Goal: Task Accomplishment & Management: Use online tool/utility

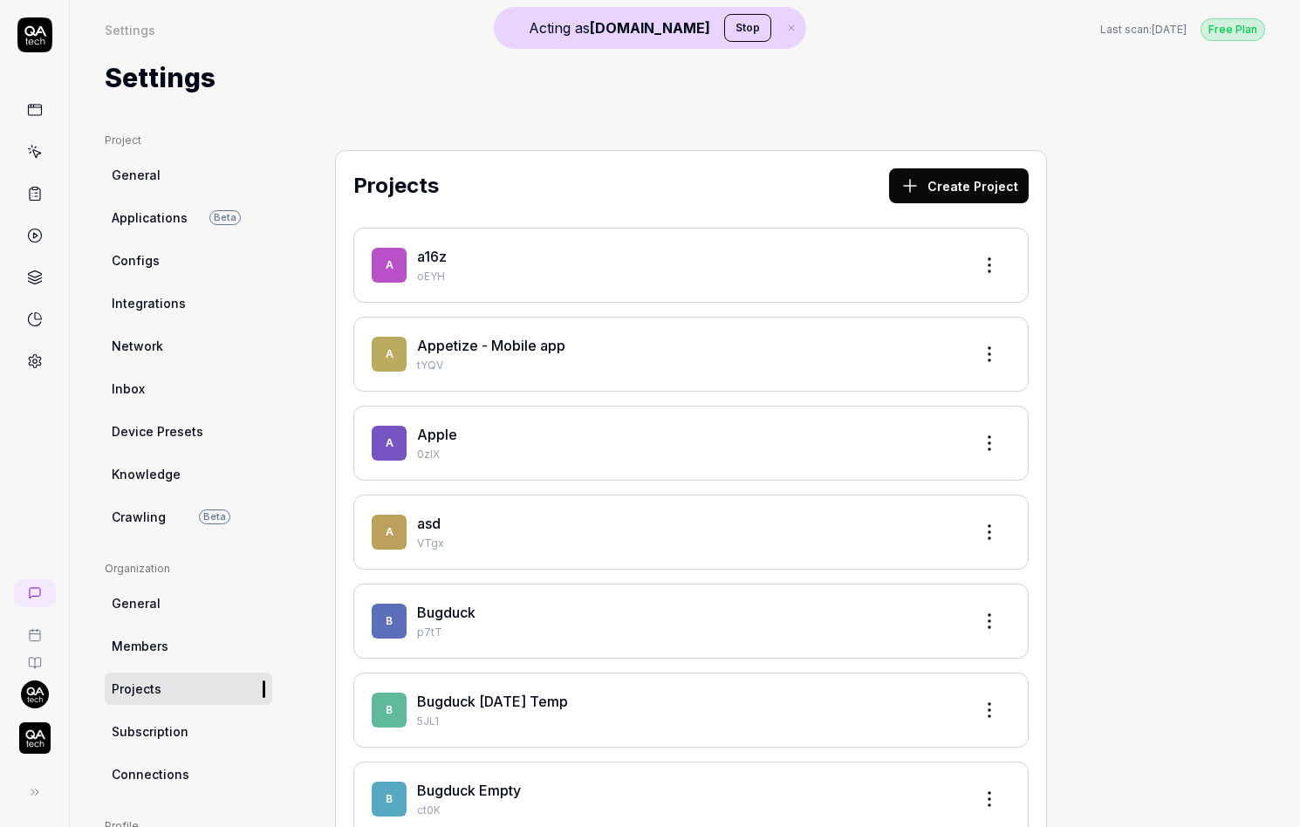
click at [27, 732] on img "button" at bounding box center [34, 737] width 31 height 31
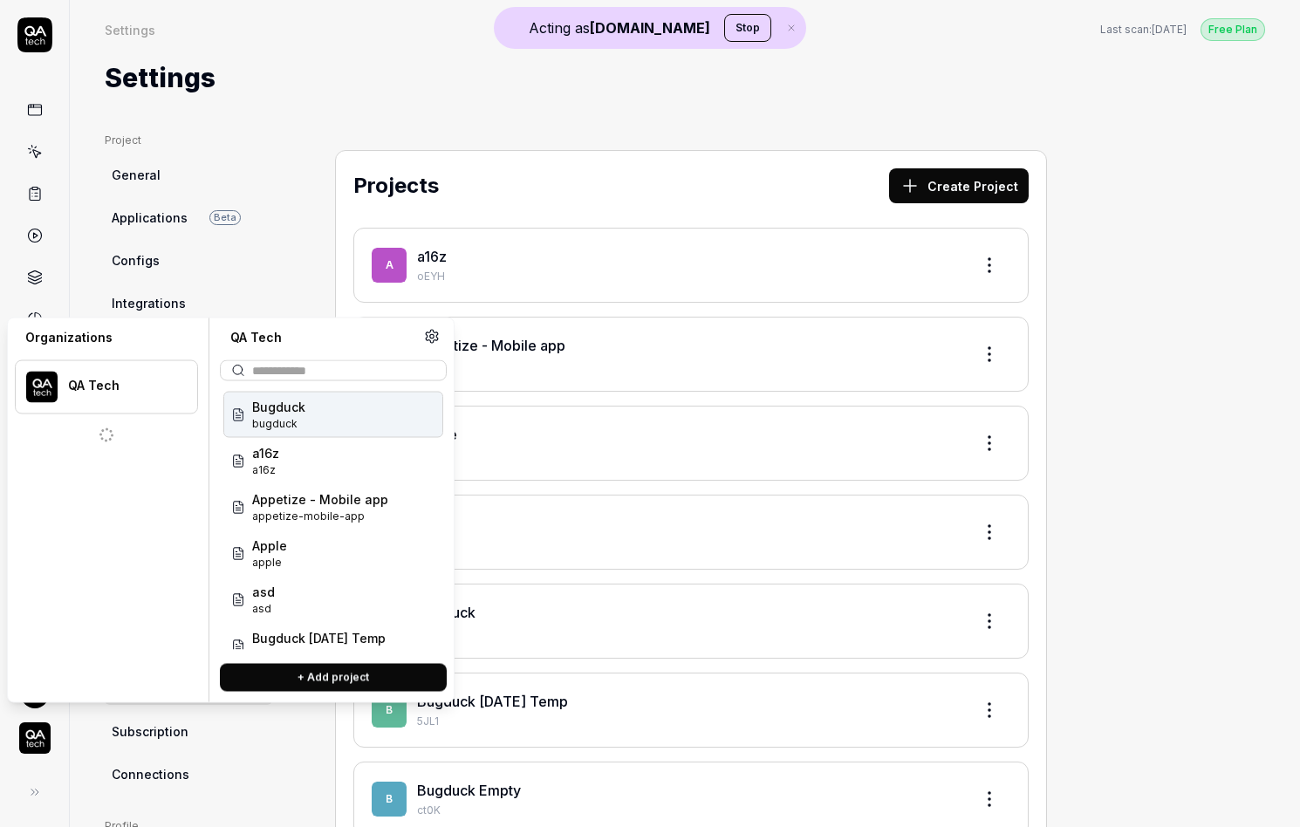
click at [31, 738] on img "button" at bounding box center [34, 737] width 31 height 31
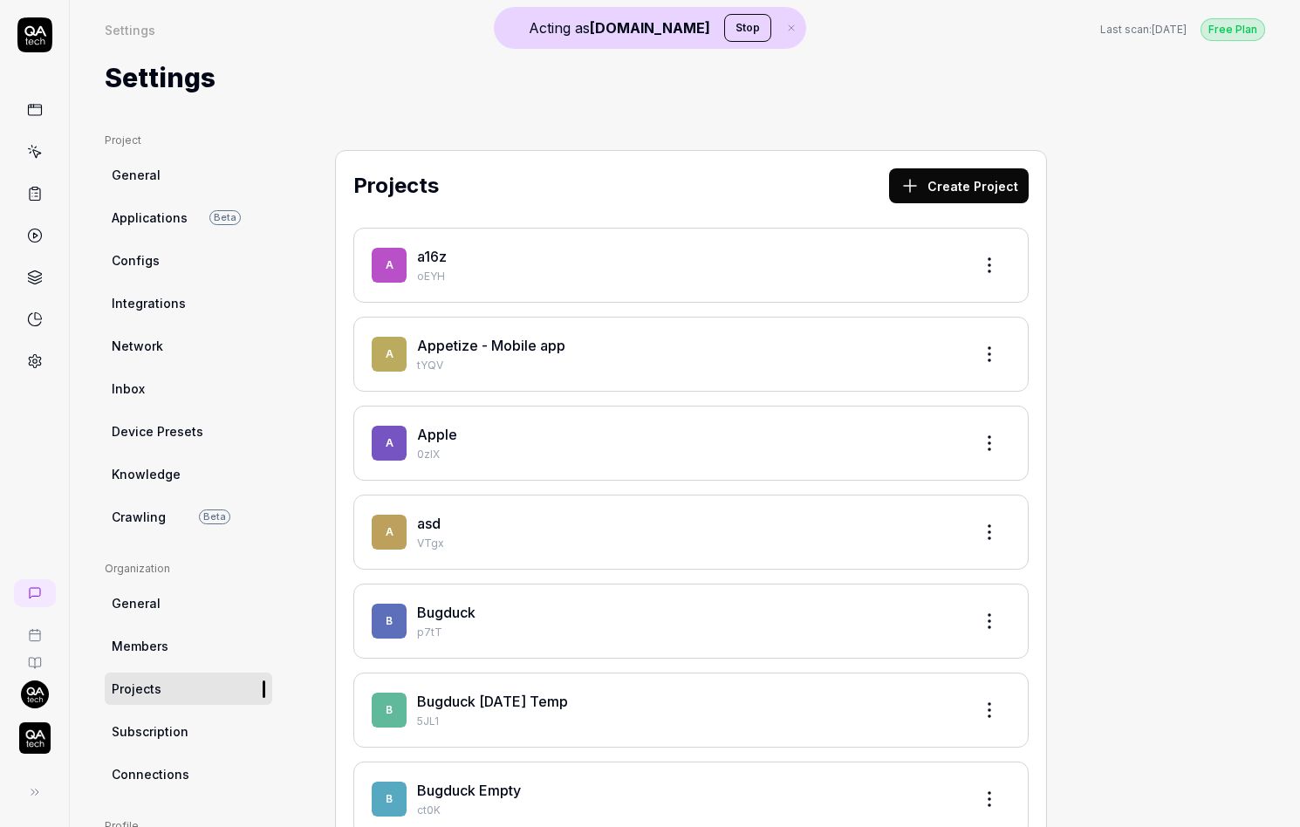
click at [39, 357] on icon at bounding box center [35, 361] width 12 height 13
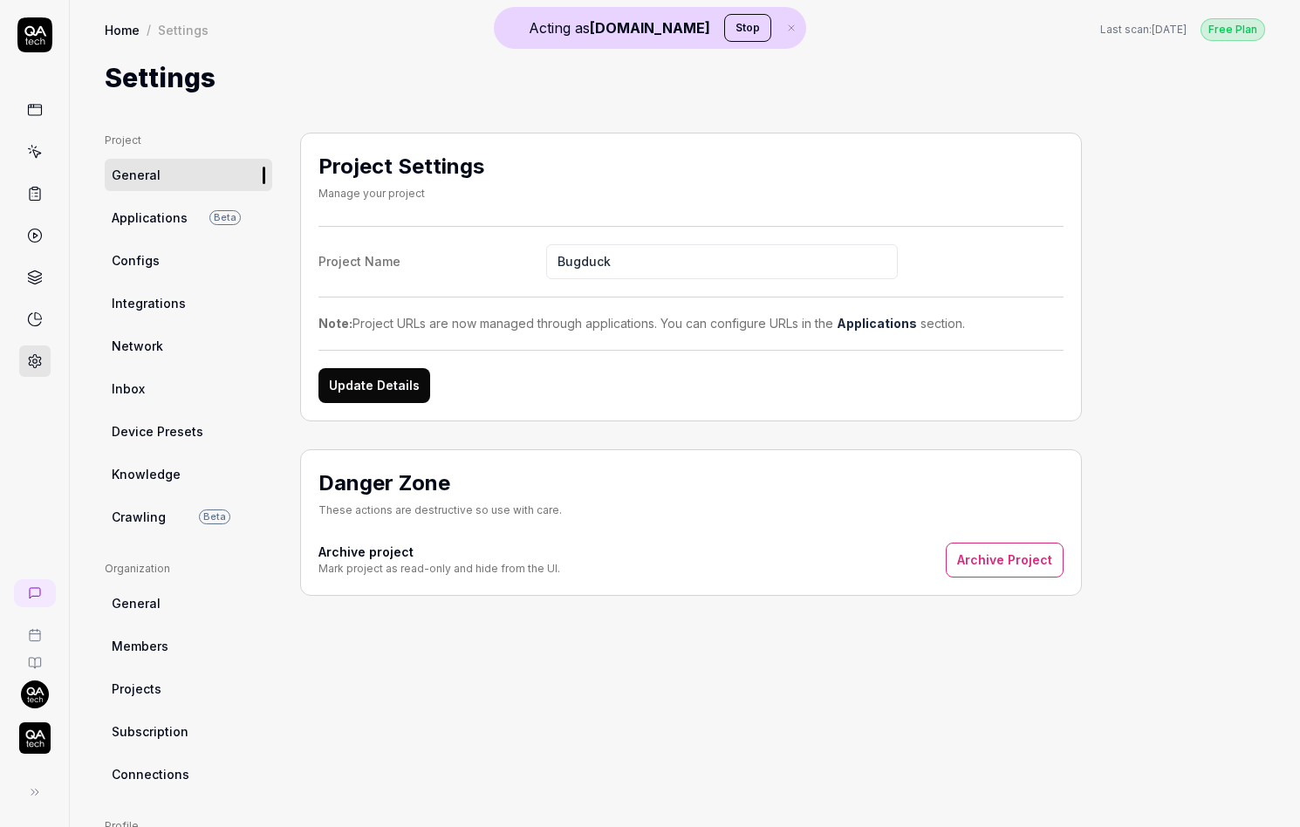
click at [177, 522] on link "Crawling Beta" at bounding box center [188, 517] width 167 height 32
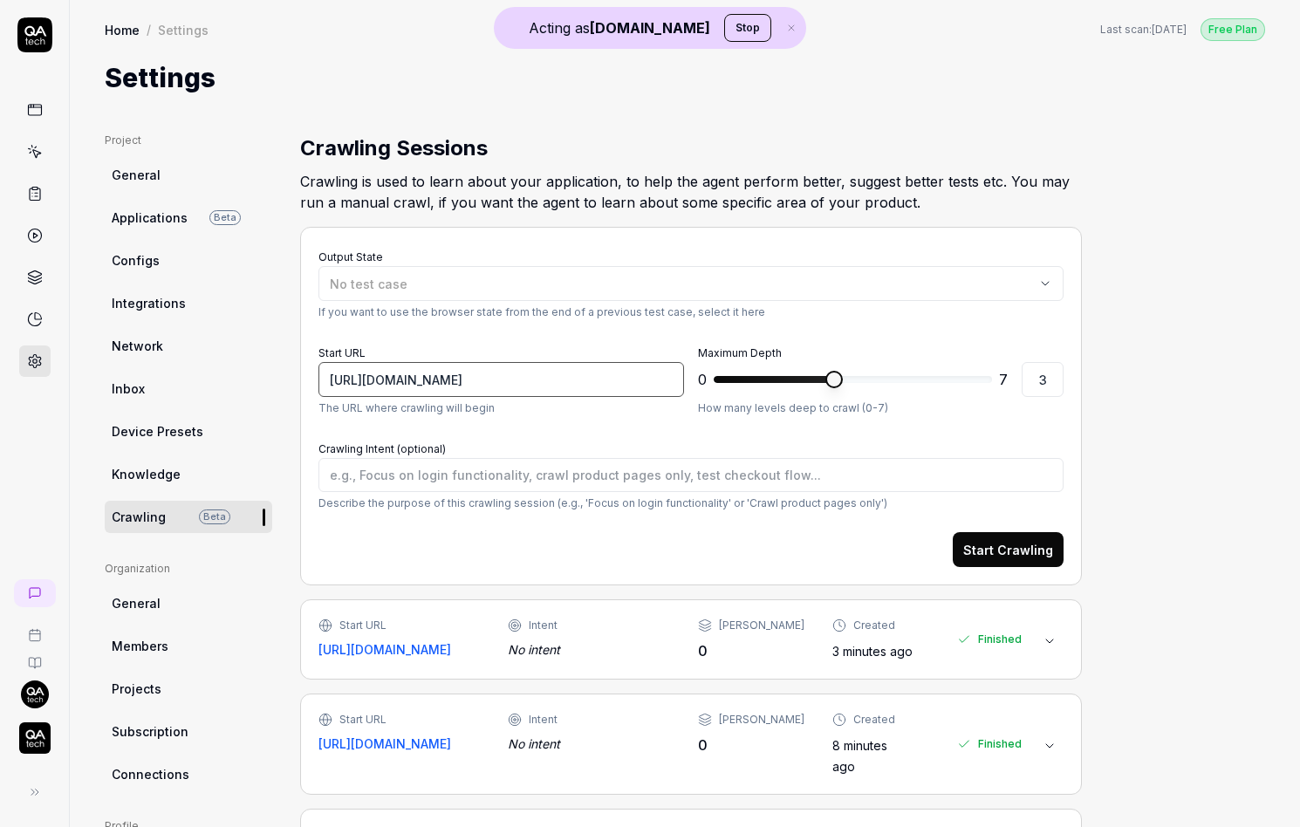
click at [596, 368] on input "[URL][DOMAIN_NAME]" at bounding box center [501, 379] width 366 height 35
type textarea "*"
type input "4"
type textarea "*"
type input "5"
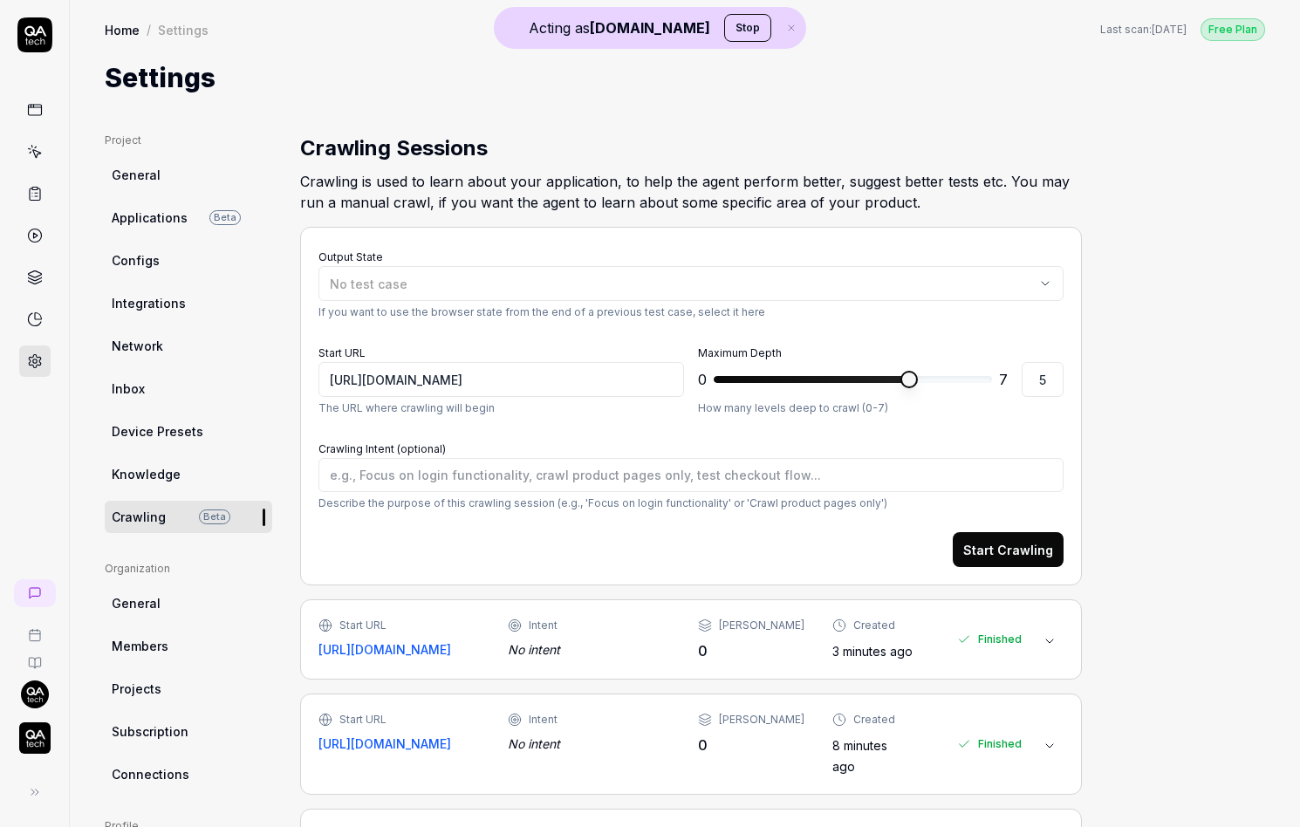
click at [918, 388] on span at bounding box center [908, 379] width 17 height 17
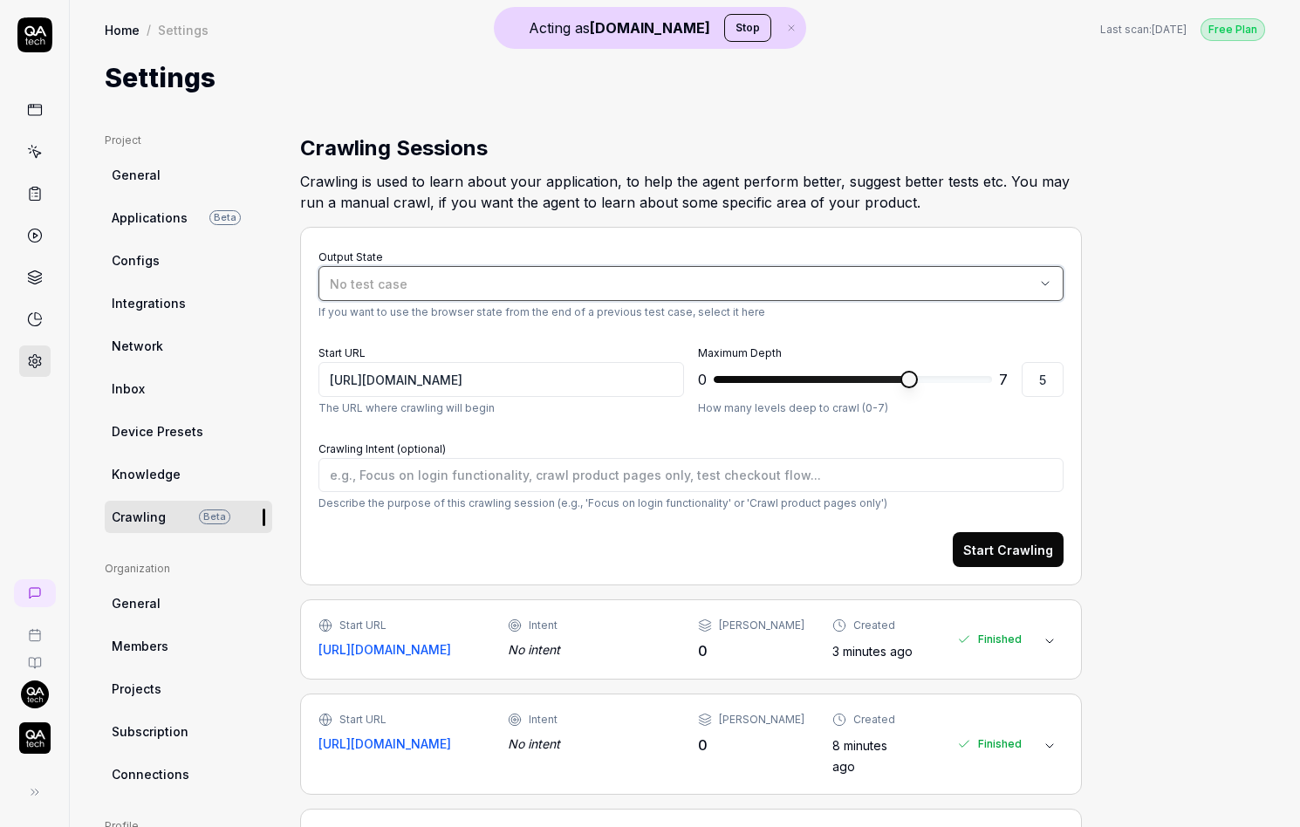
click at [782, 275] on div "No test case" at bounding box center [682, 284] width 705 height 18
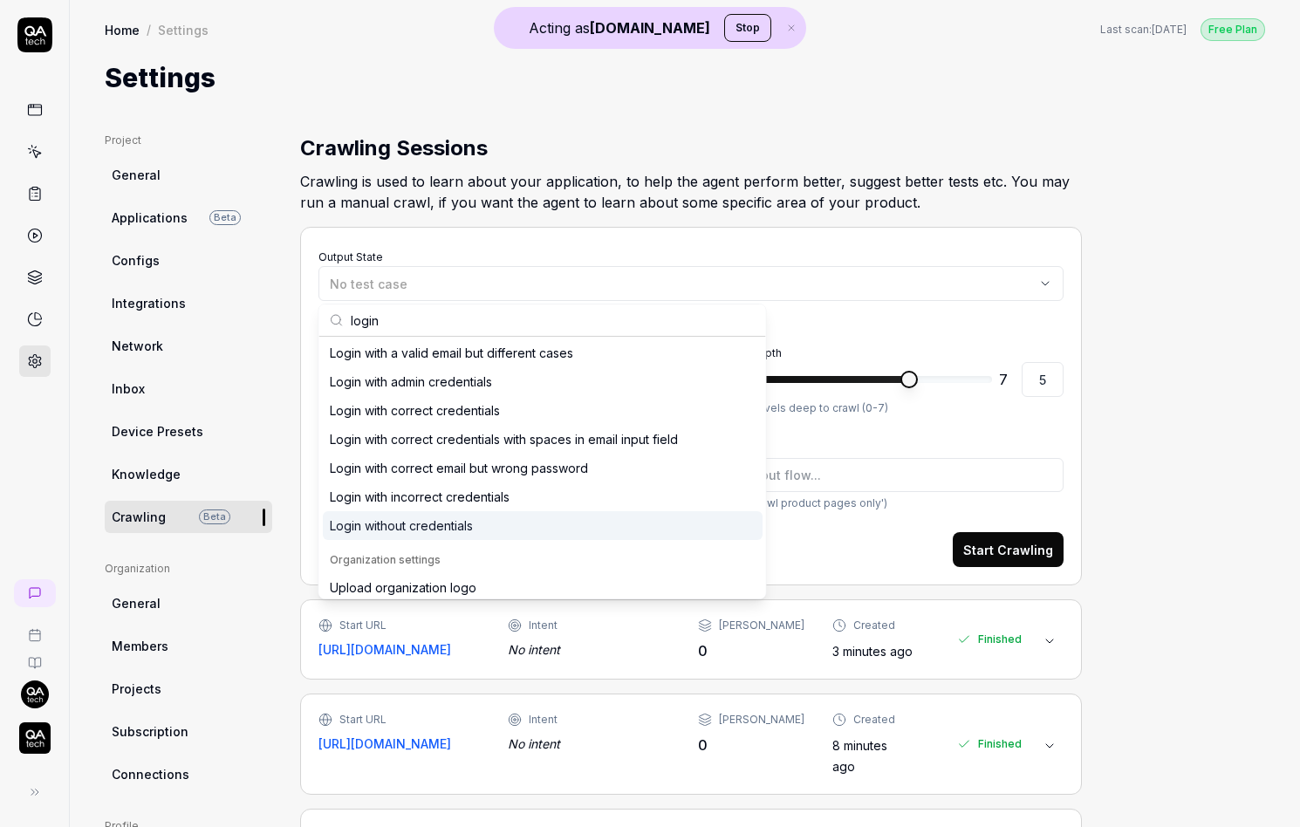
scroll to position [300, 0]
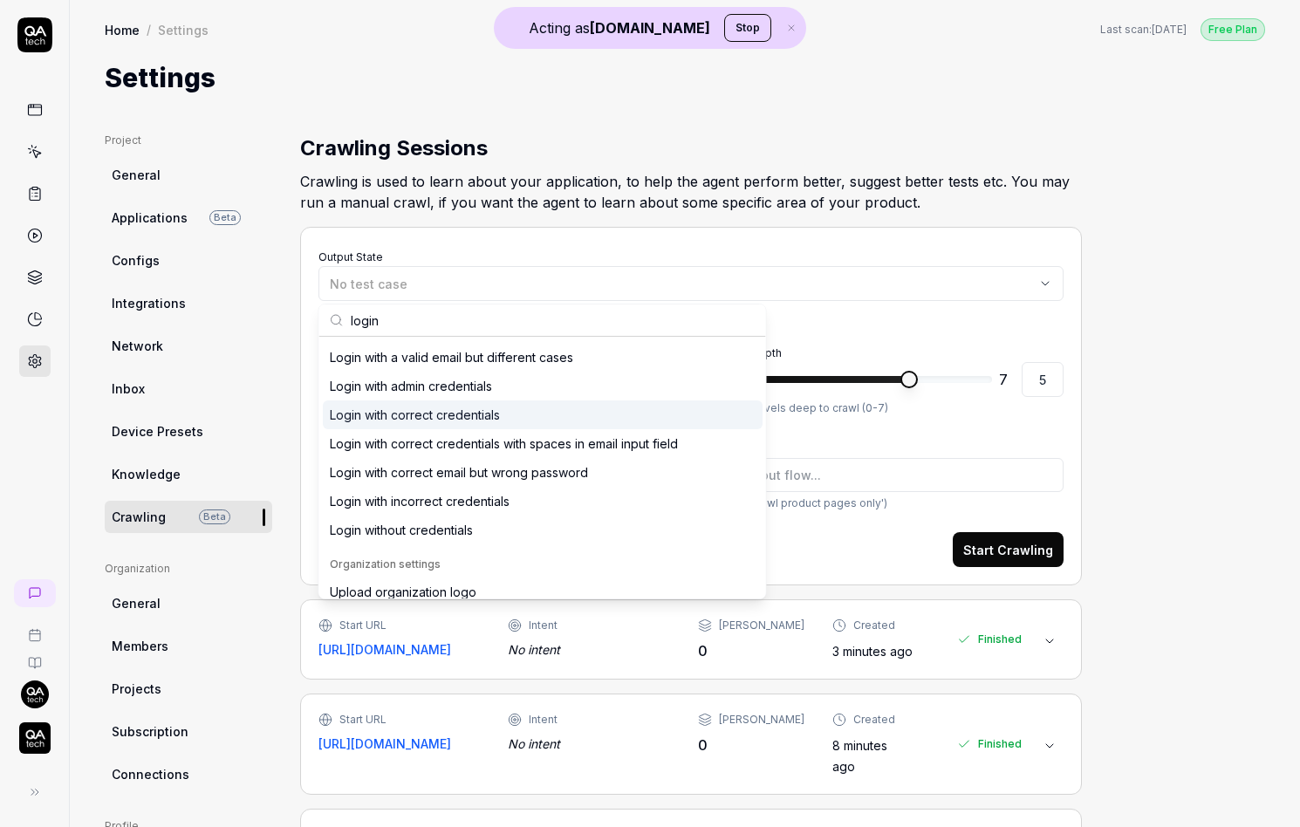
type input "login"
click at [523, 420] on div "Login with correct credentials" at bounding box center [543, 414] width 440 height 29
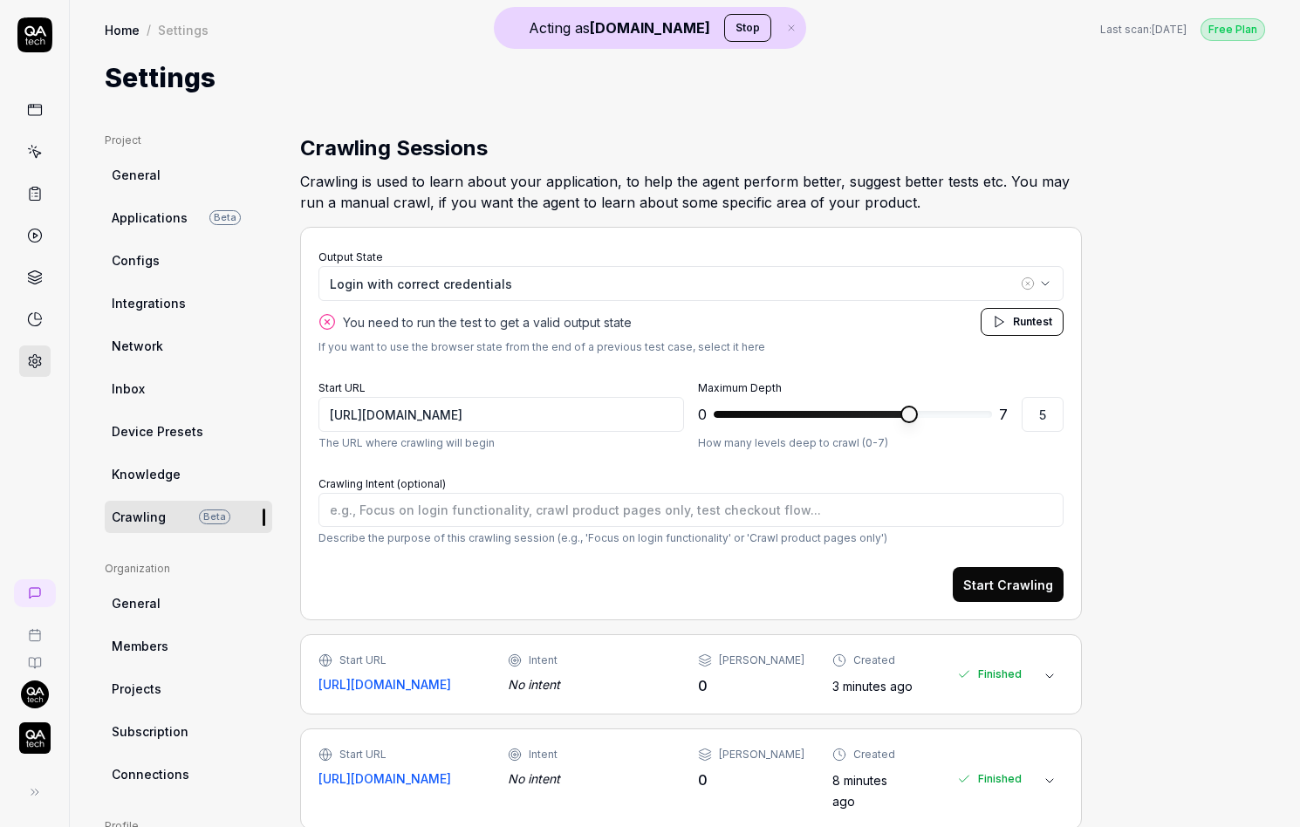
click at [1008, 325] on button "Run test" at bounding box center [1022, 322] width 83 height 28
type textarea "*"
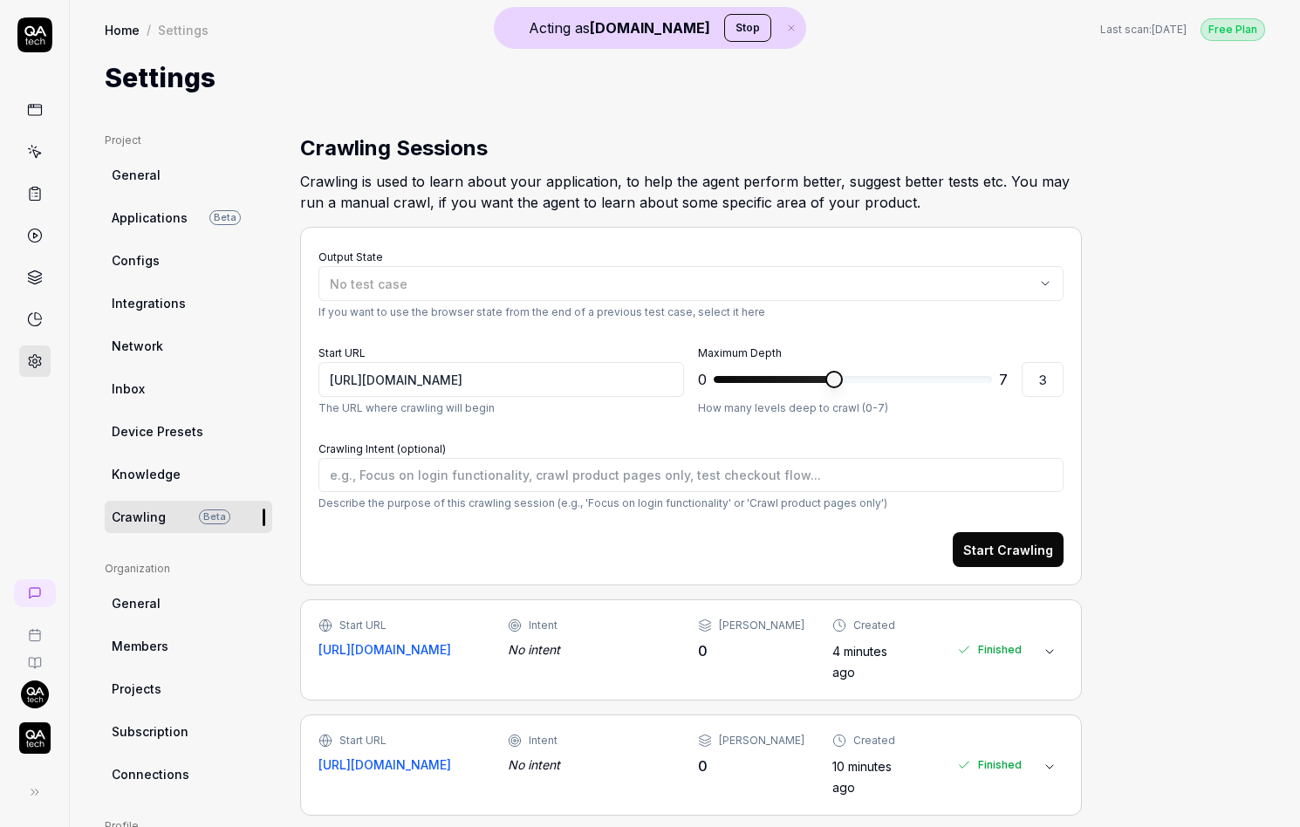
type textarea "*"
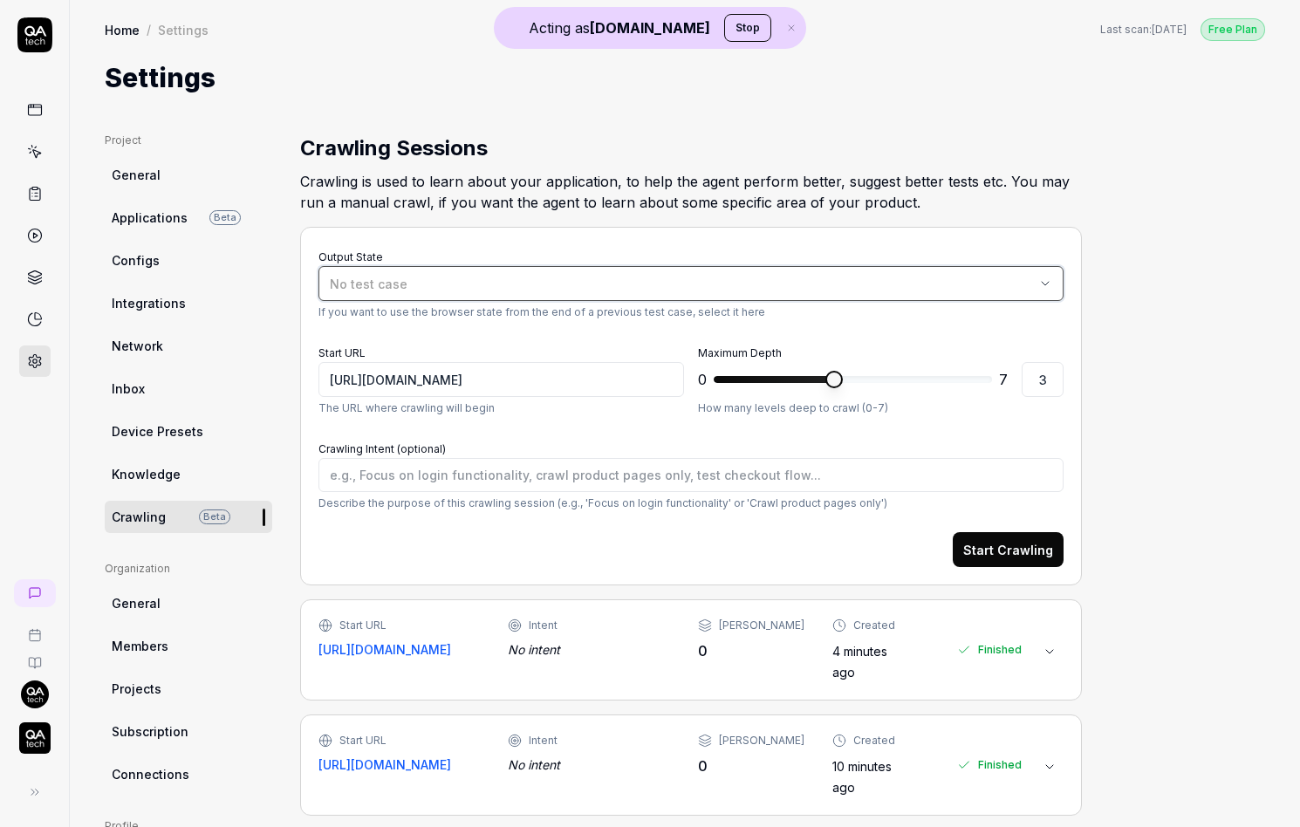
click at [563, 275] on div "No test case" at bounding box center [682, 284] width 705 height 18
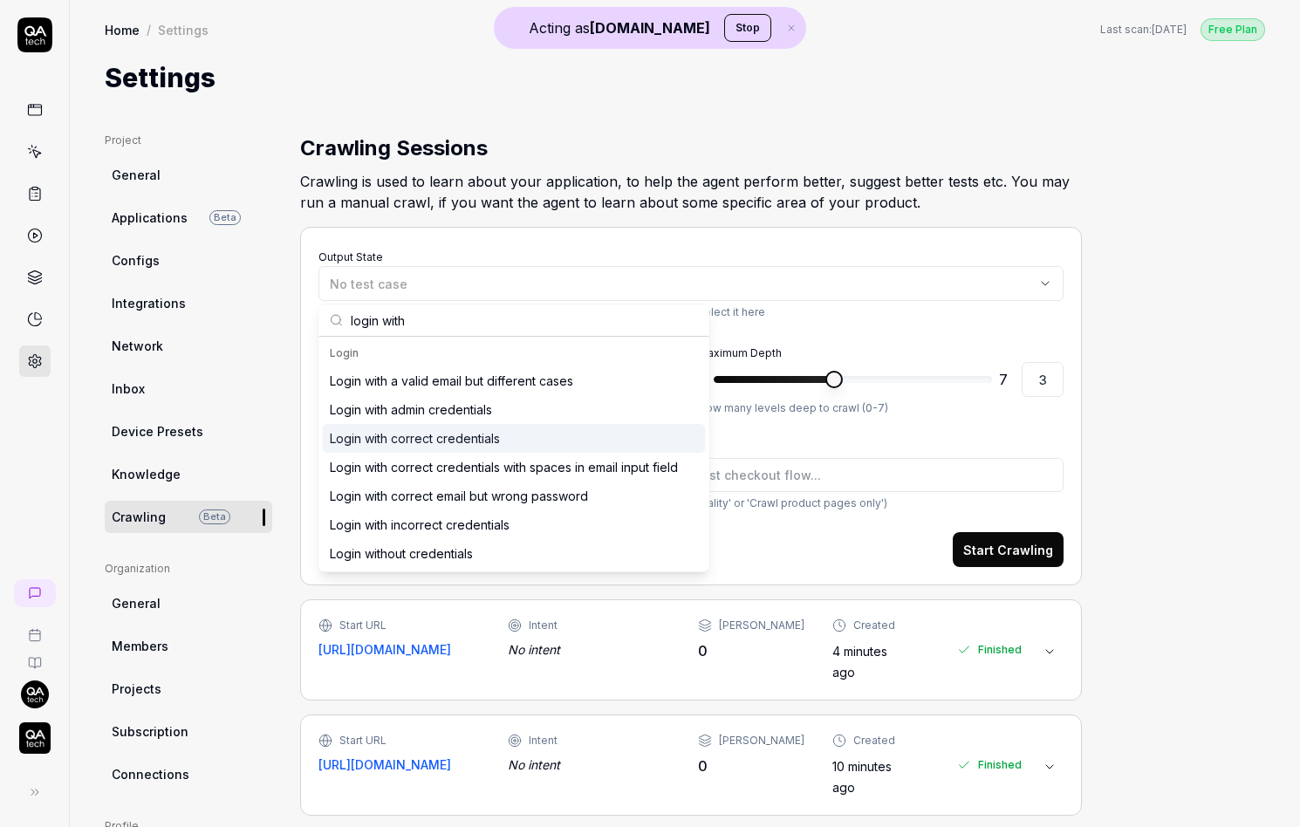
type input "login with"
click at [551, 441] on div "Login with correct credentials" at bounding box center [514, 438] width 383 height 29
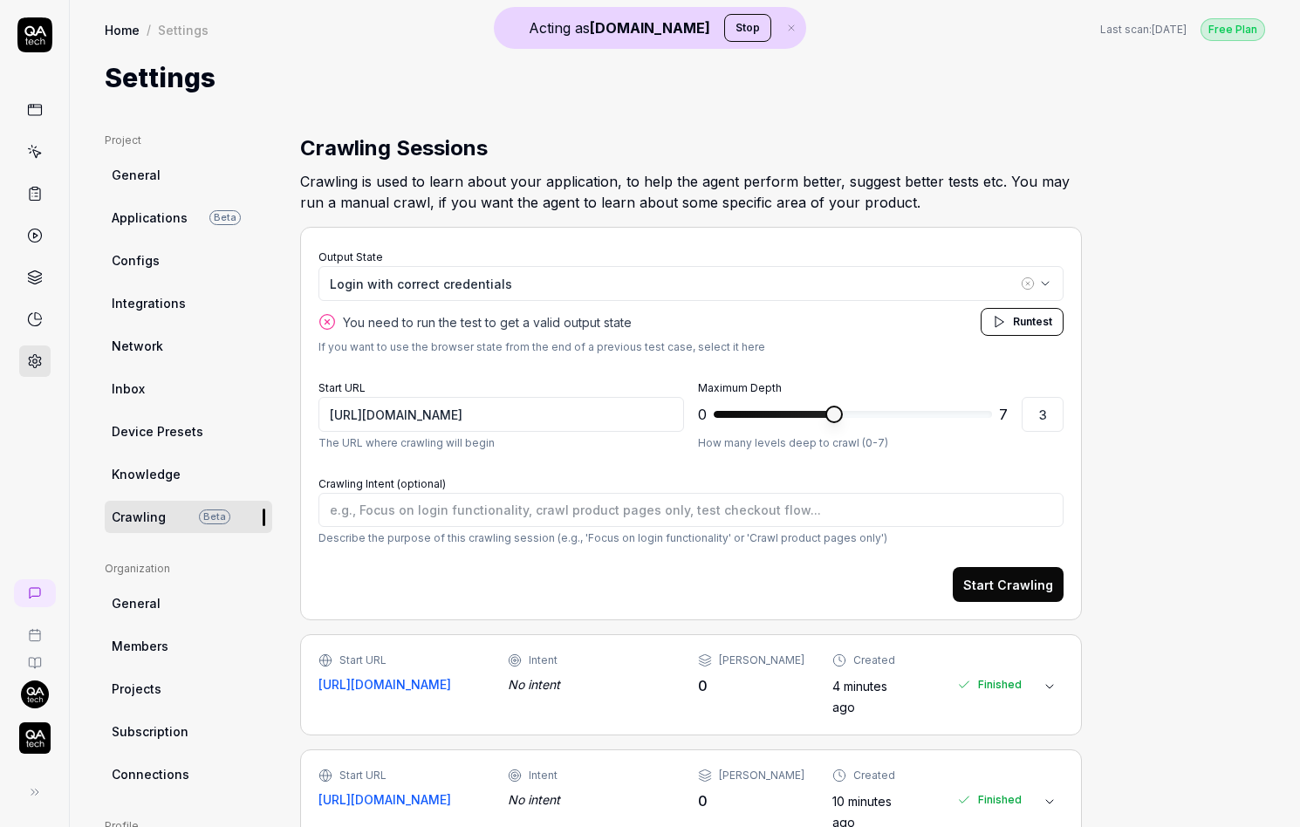
click at [1033, 571] on button "Start Crawling" at bounding box center [1008, 584] width 111 height 35
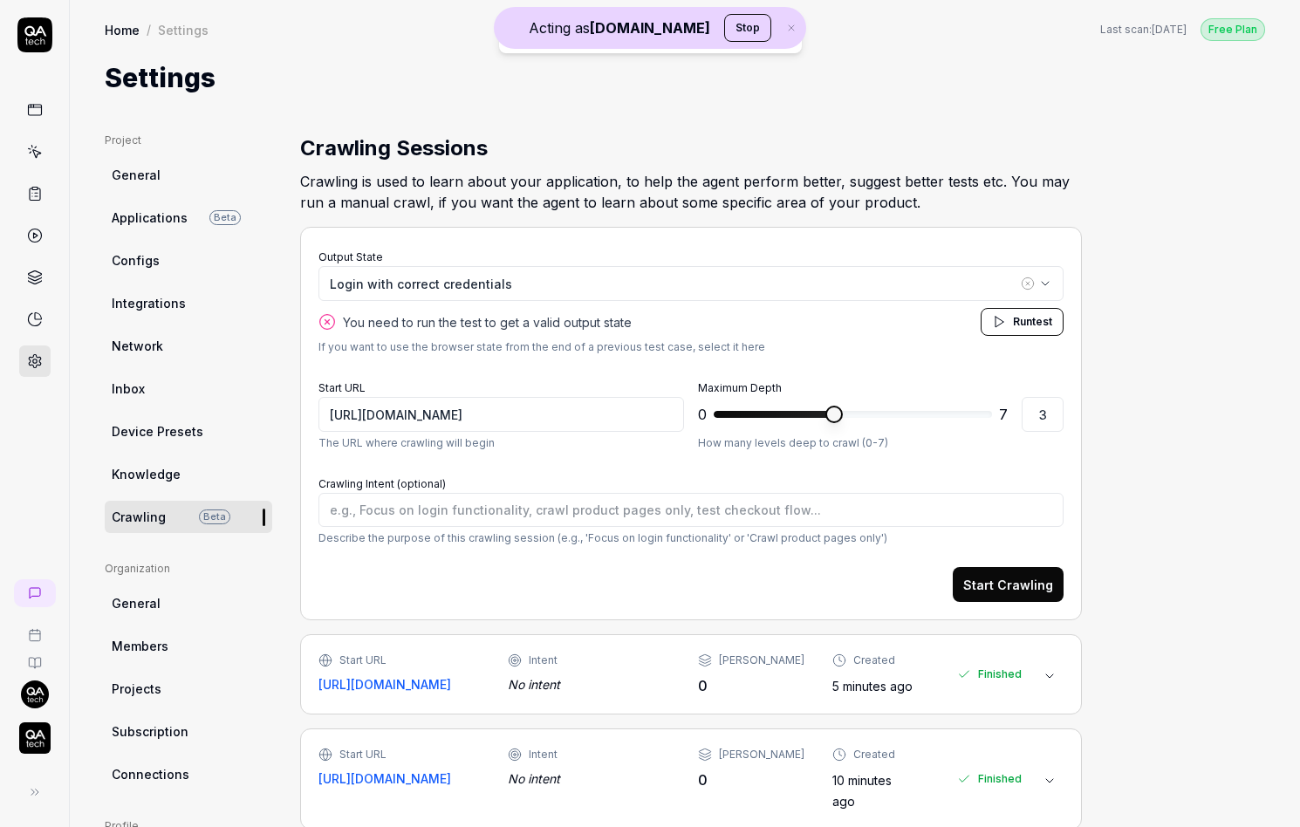
click at [1033, 575] on button "Start Crawling" at bounding box center [1008, 584] width 111 height 35
click at [1036, 581] on button "Start Crawling" at bounding box center [1008, 584] width 111 height 35
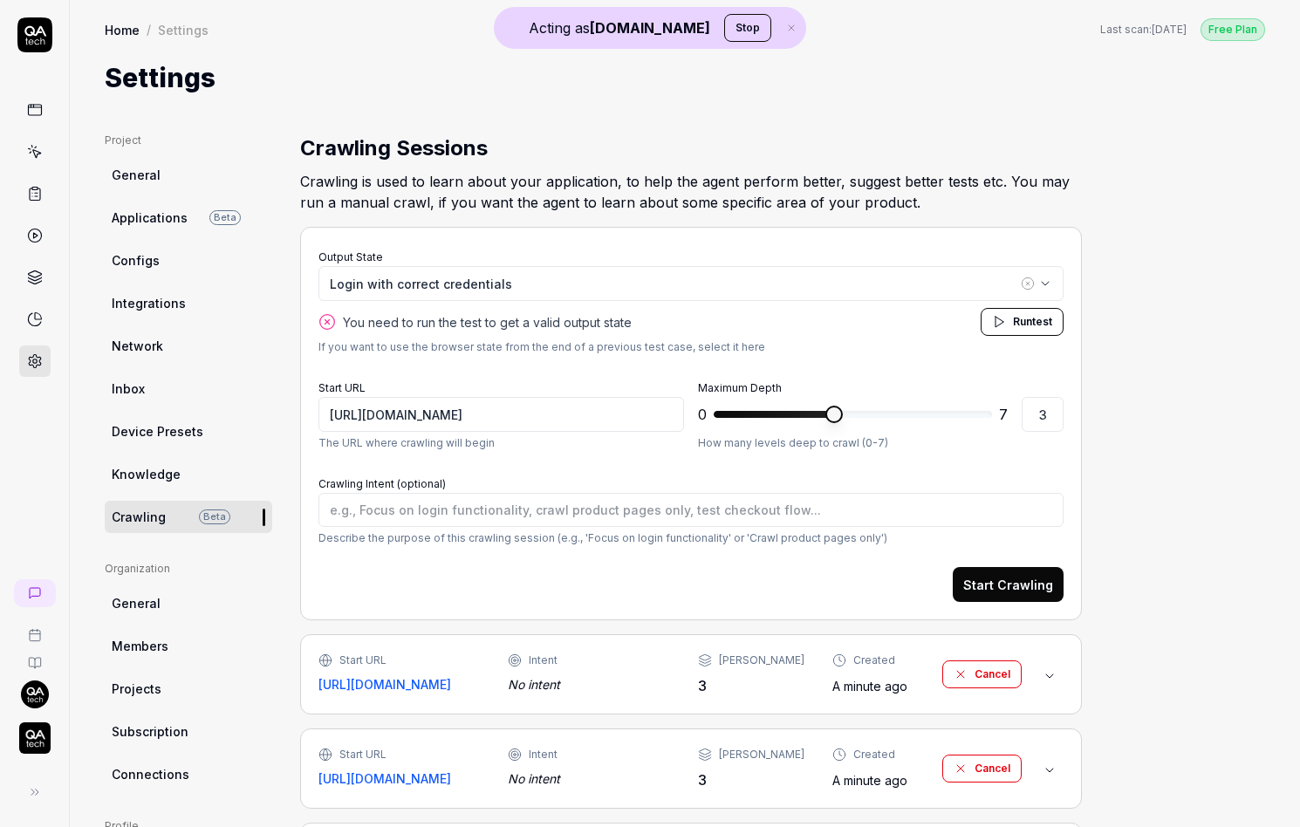
click at [37, 753] on img "button" at bounding box center [34, 737] width 31 height 31
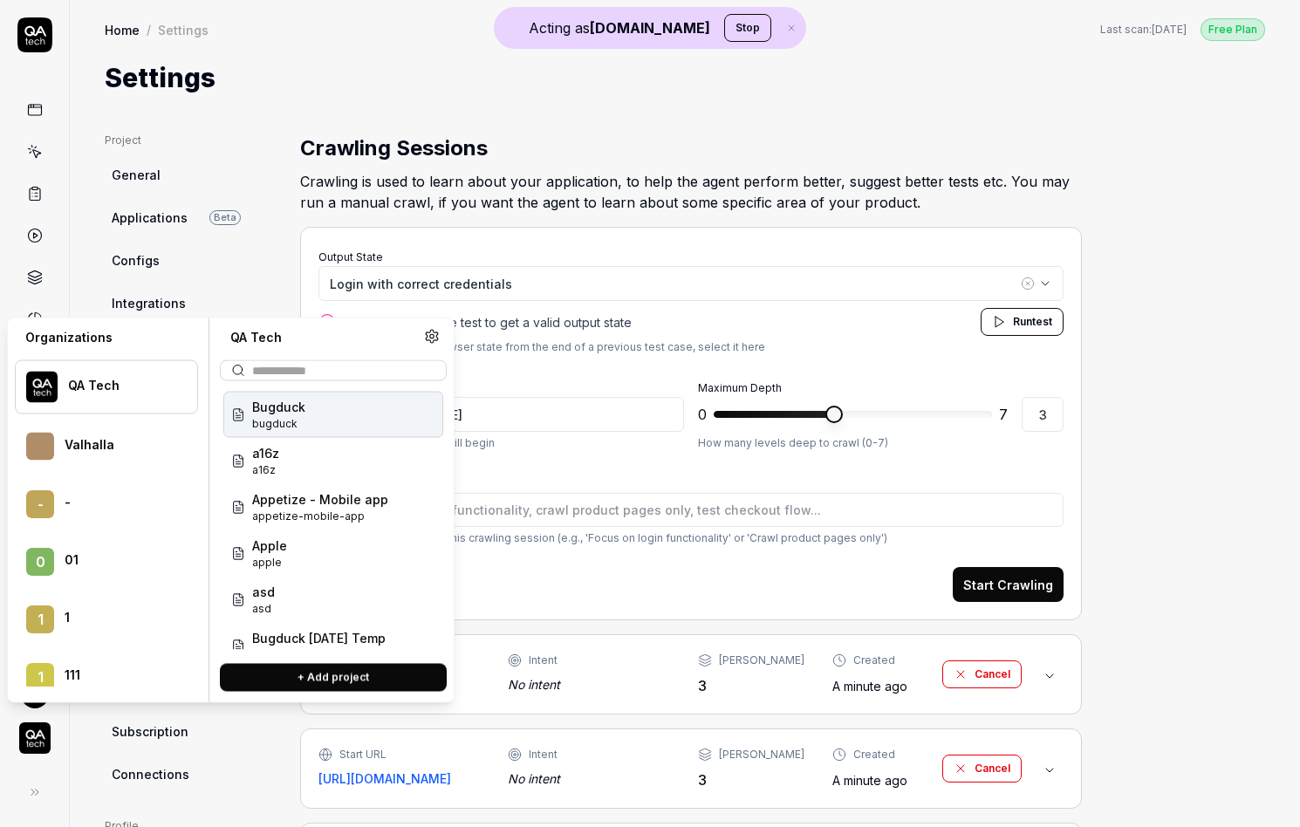
scroll to position [79705, 0]
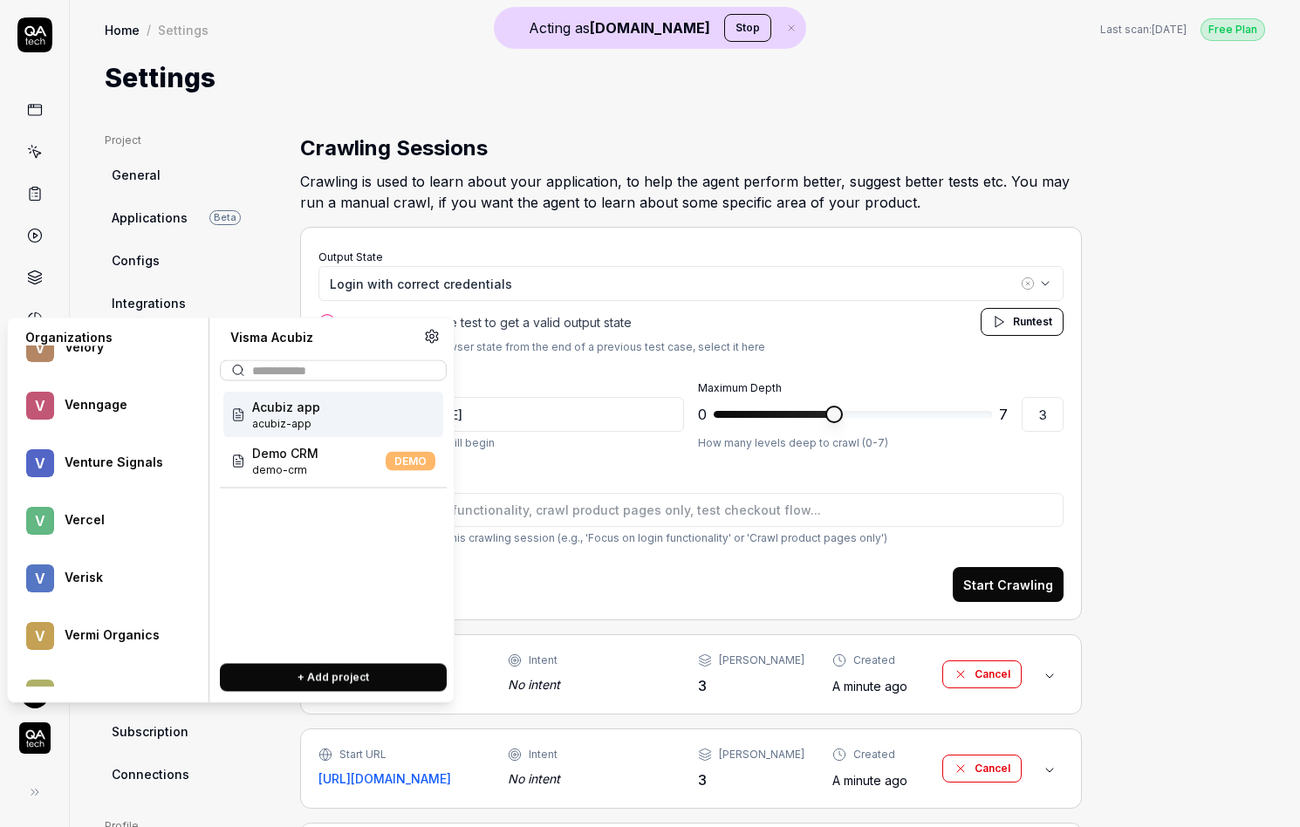
click at [310, 426] on span "acubiz-app" at bounding box center [286, 424] width 68 height 16
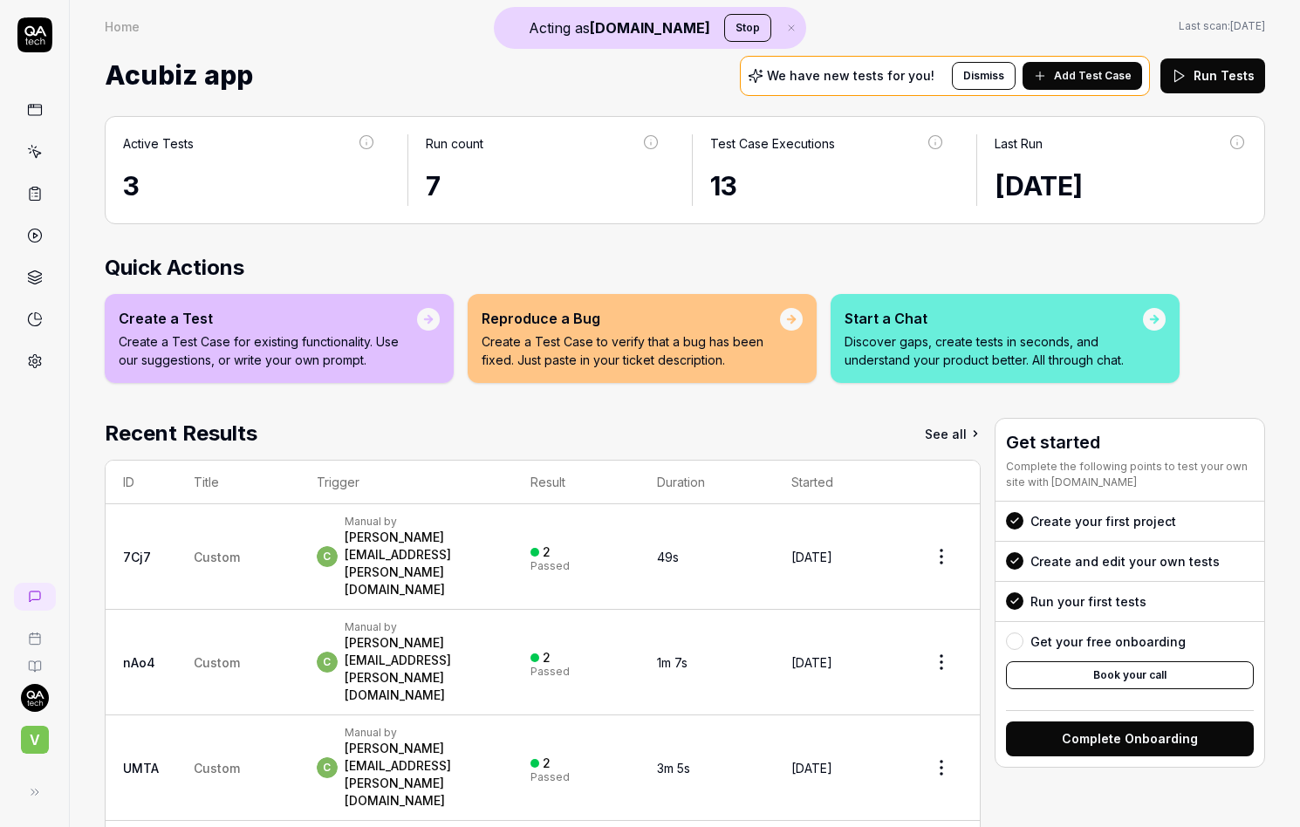
click at [50, 365] on div at bounding box center [34, 196] width 69 height 359
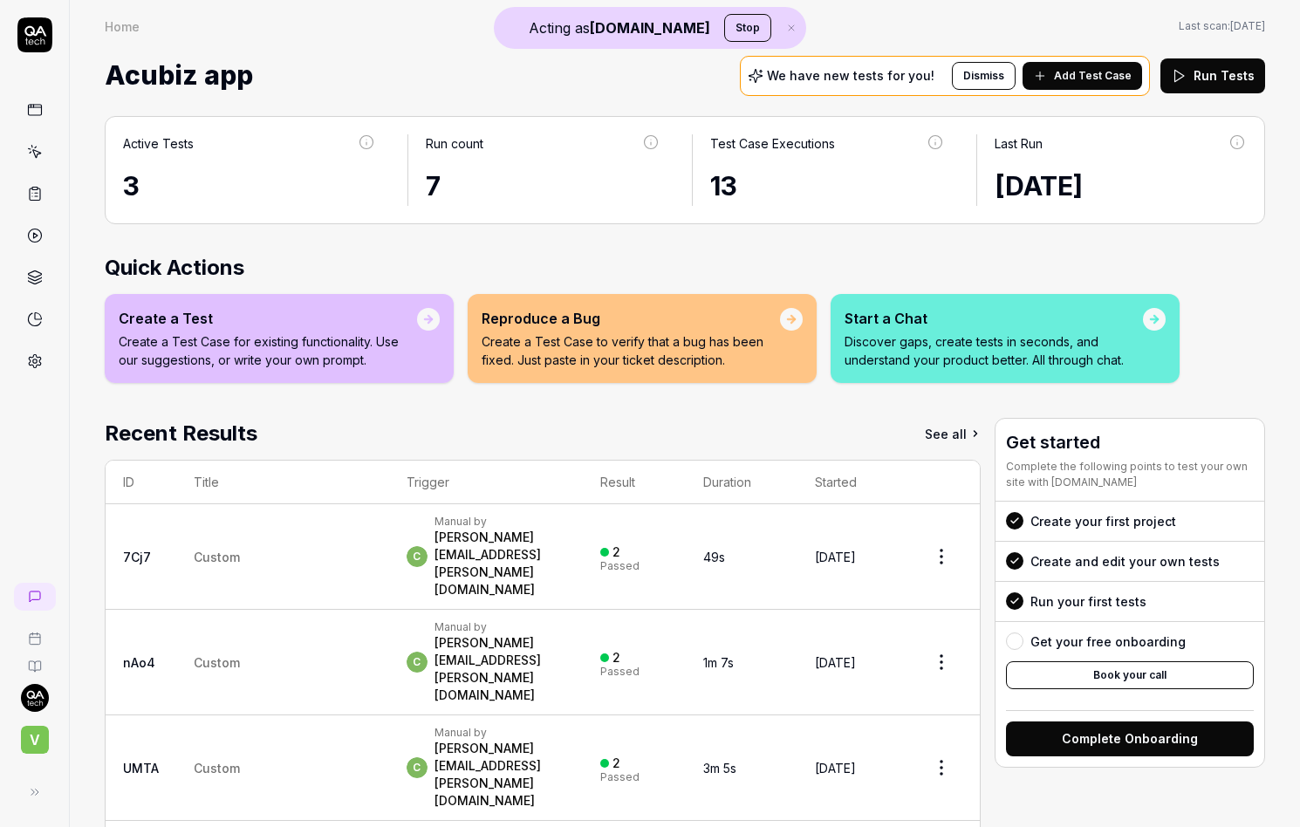
click at [44, 366] on link at bounding box center [34, 360] width 31 height 31
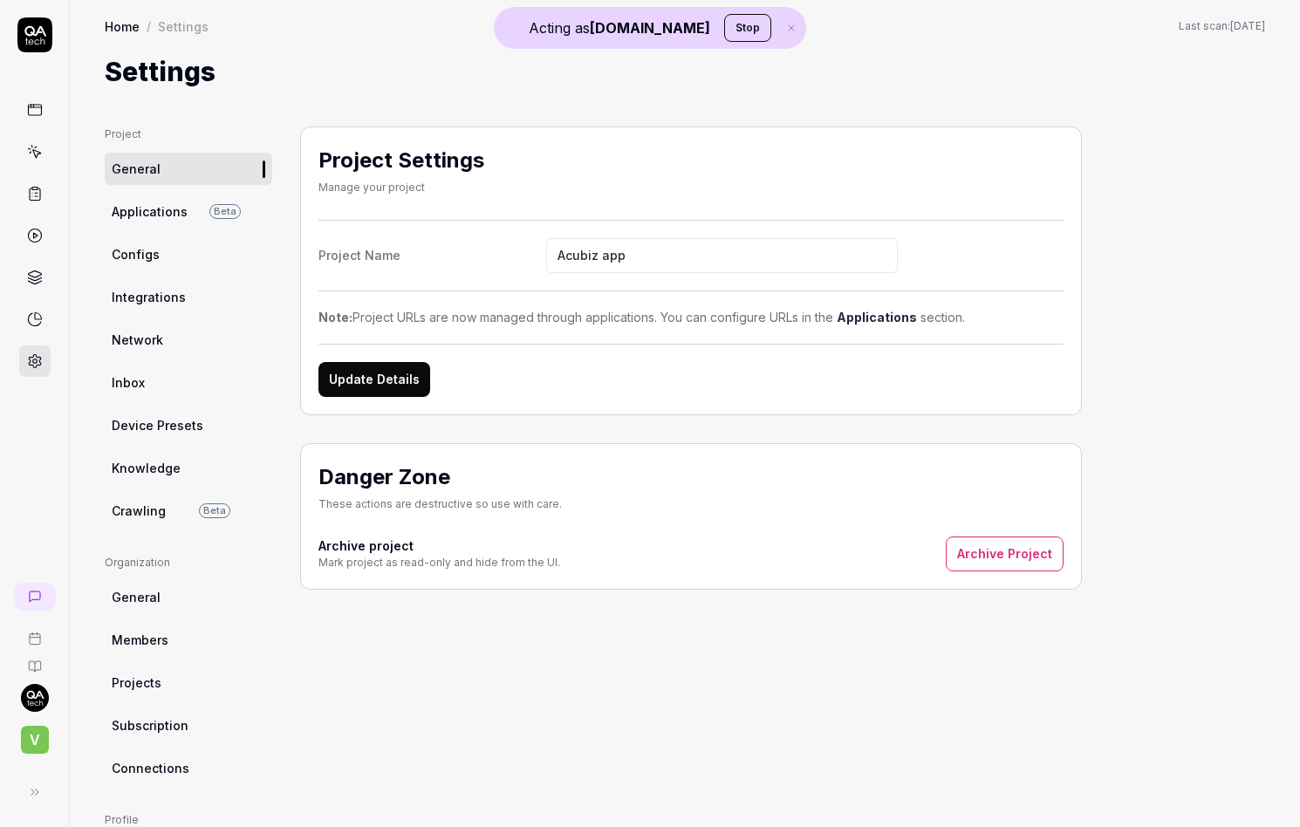
click at [142, 512] on span "Crawling" at bounding box center [139, 511] width 54 height 18
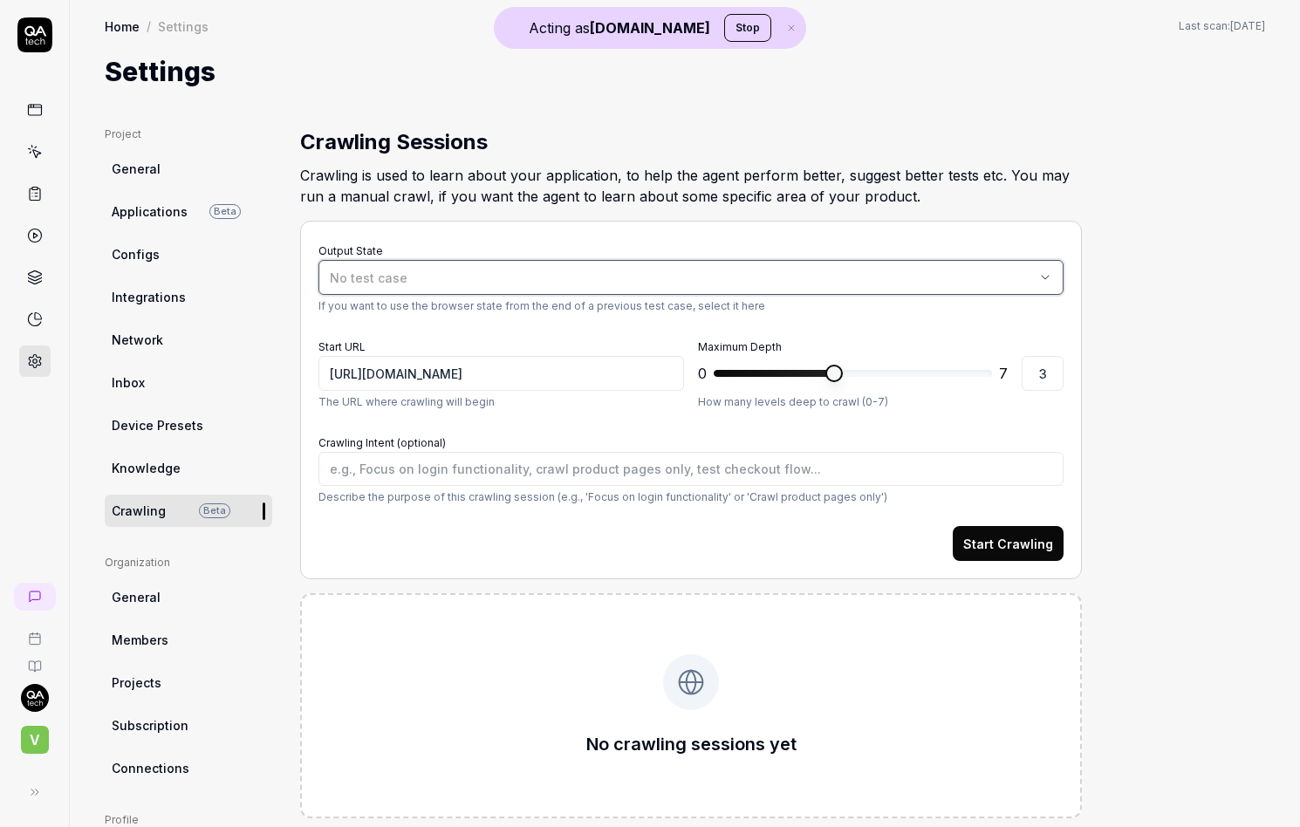
click at [494, 270] on div "No test case" at bounding box center [682, 278] width 705 height 18
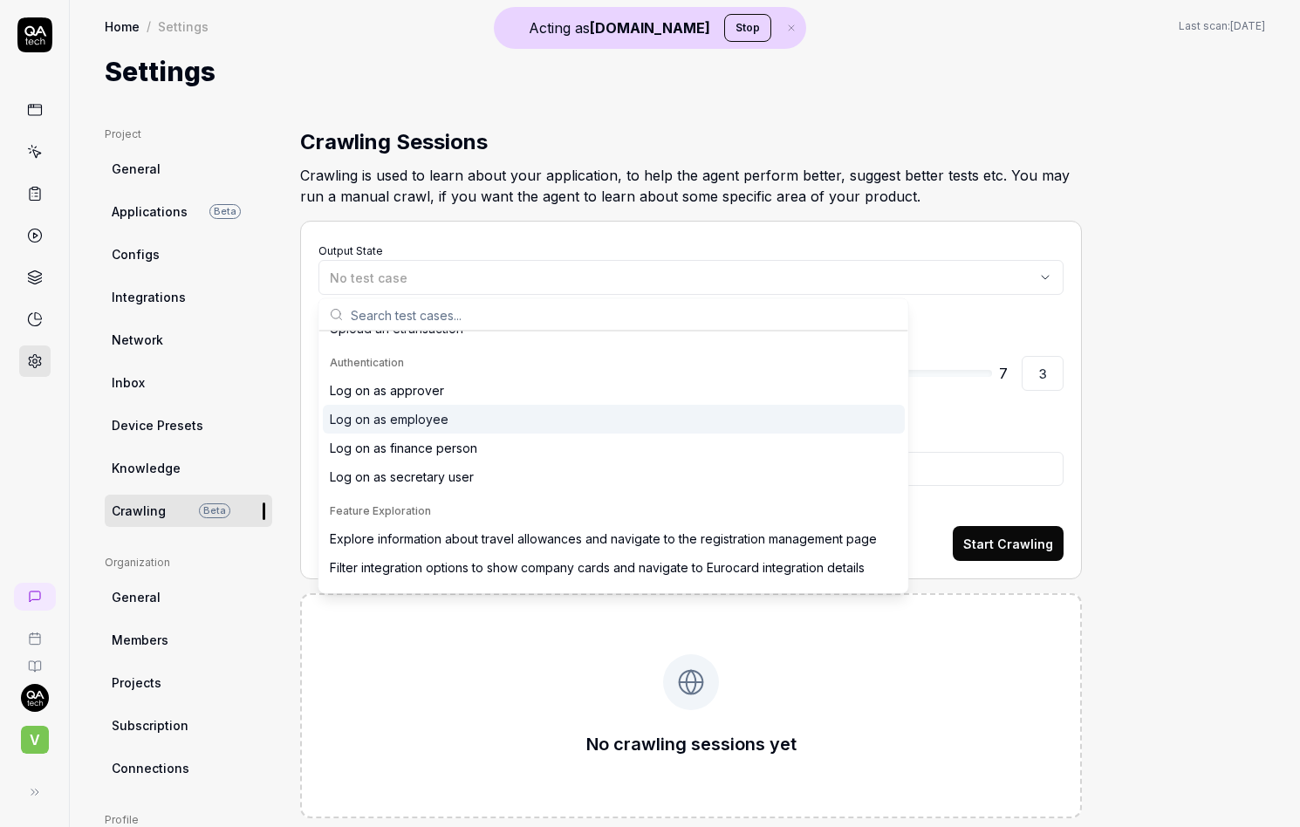
scroll to position [305, 0]
click at [473, 412] on div "Log on as employee" at bounding box center [614, 420] width 582 height 29
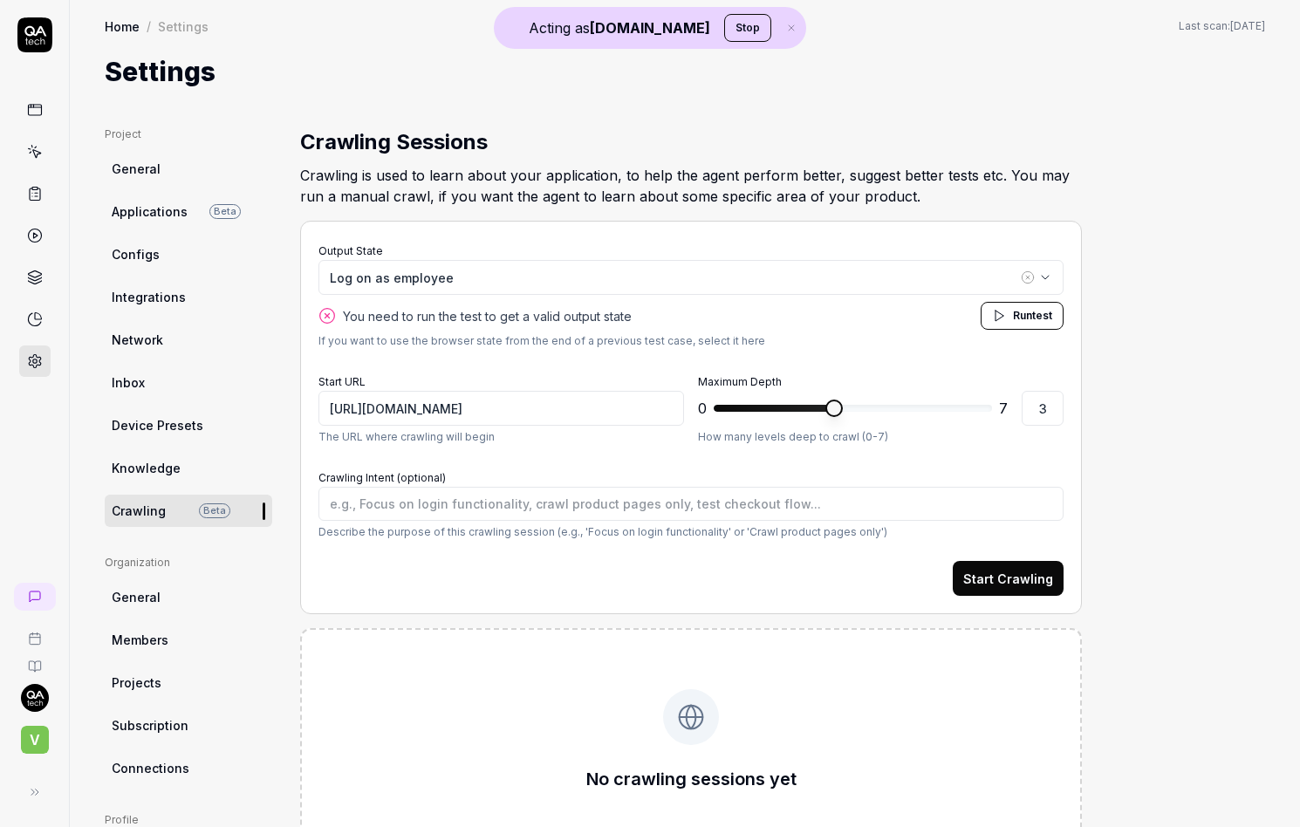
click at [1028, 577] on button "Start Crawling" at bounding box center [1008, 578] width 111 height 35
click at [1019, 582] on button "Start Crawling" at bounding box center [1008, 578] width 111 height 35
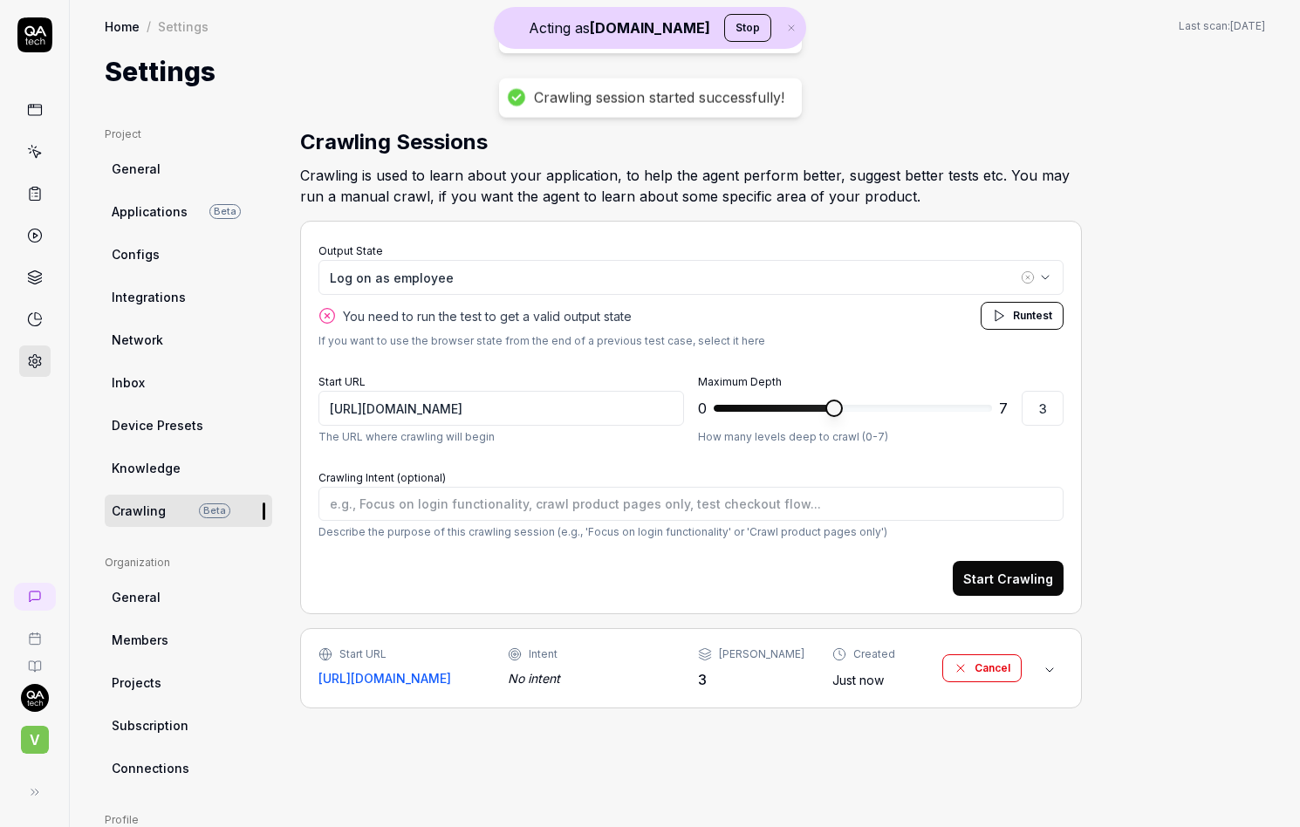
click at [1019, 582] on button "Start Crawling" at bounding box center [1008, 578] width 111 height 35
click at [808, 687] on div "Start URL [URL][DOMAIN_NAME] Intent No intent Max Depth 3 Created Just now Canc…" at bounding box center [669, 668] width 703 height 44
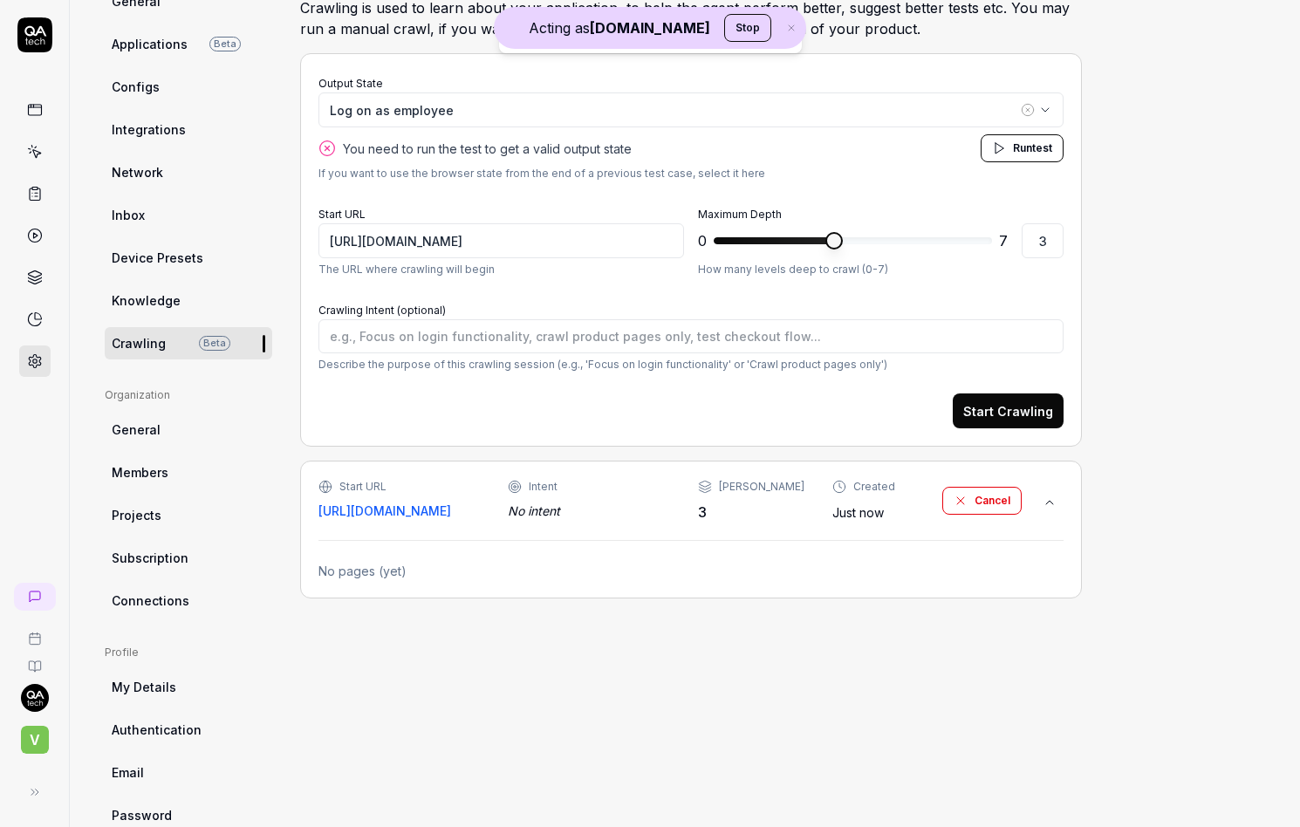
scroll to position [207, 0]
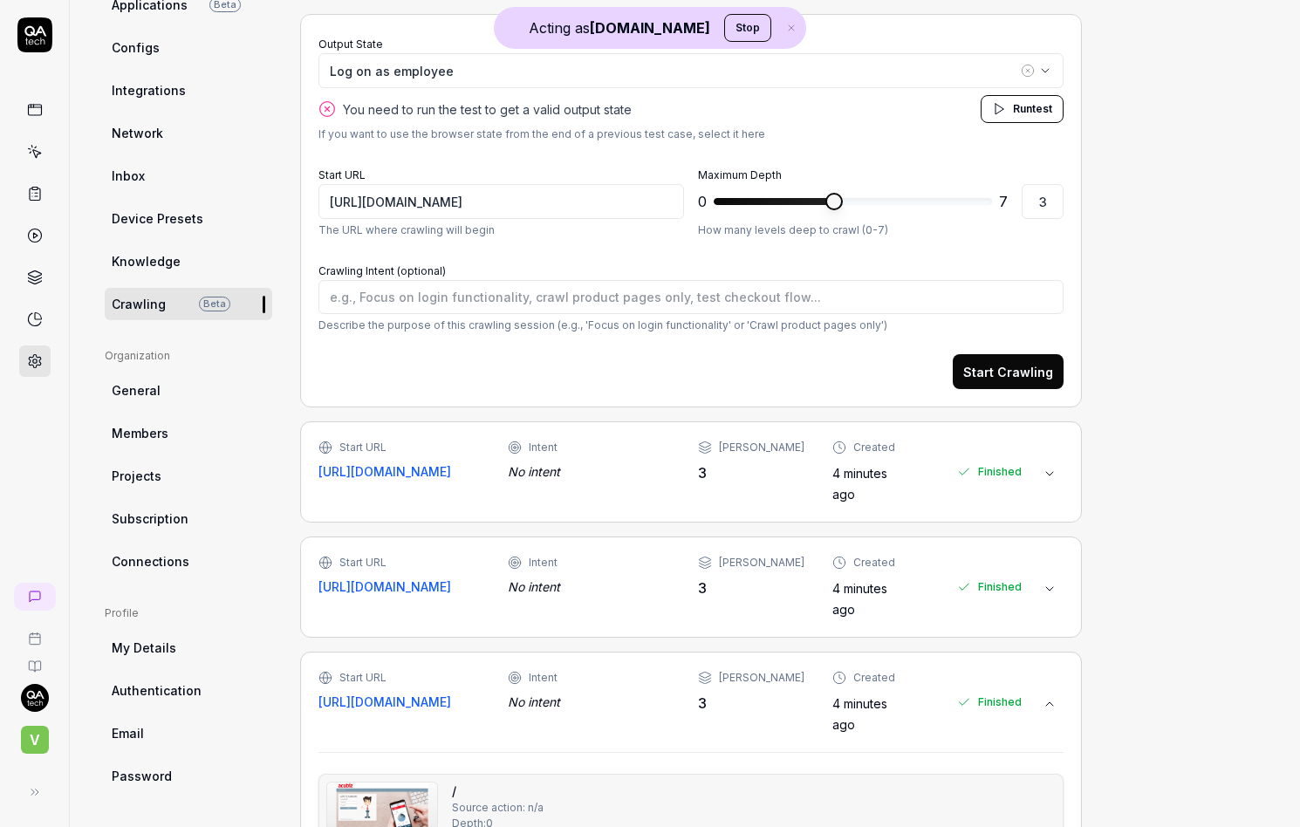
type textarea "*"
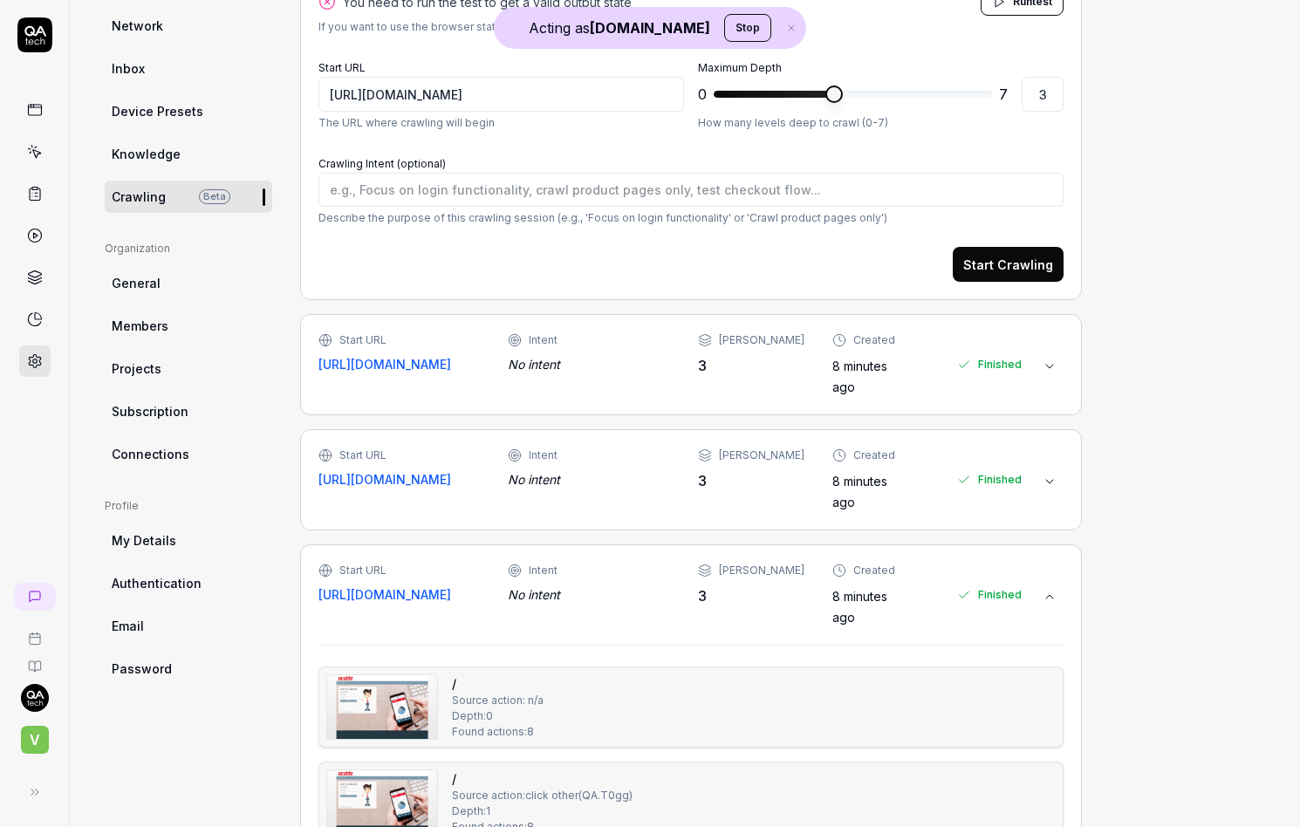
scroll to position [357, 0]
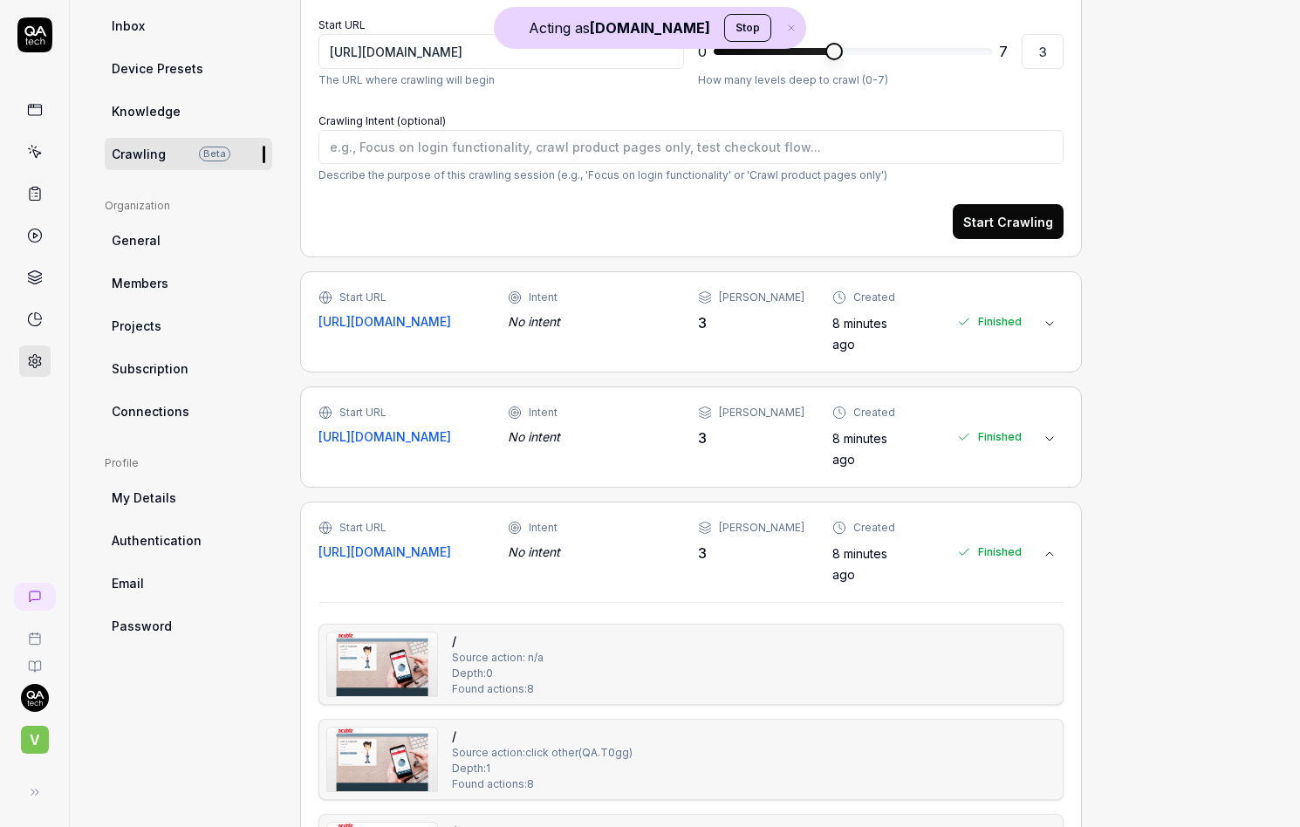
click at [584, 353] on div "Start URL [URL][DOMAIN_NAME] Intent No intent Max Depth 3 Created 8 minutes ago…" at bounding box center [691, 321] width 782 height 101
click at [575, 328] on div "No intent" at bounding box center [588, 321] width 161 height 18
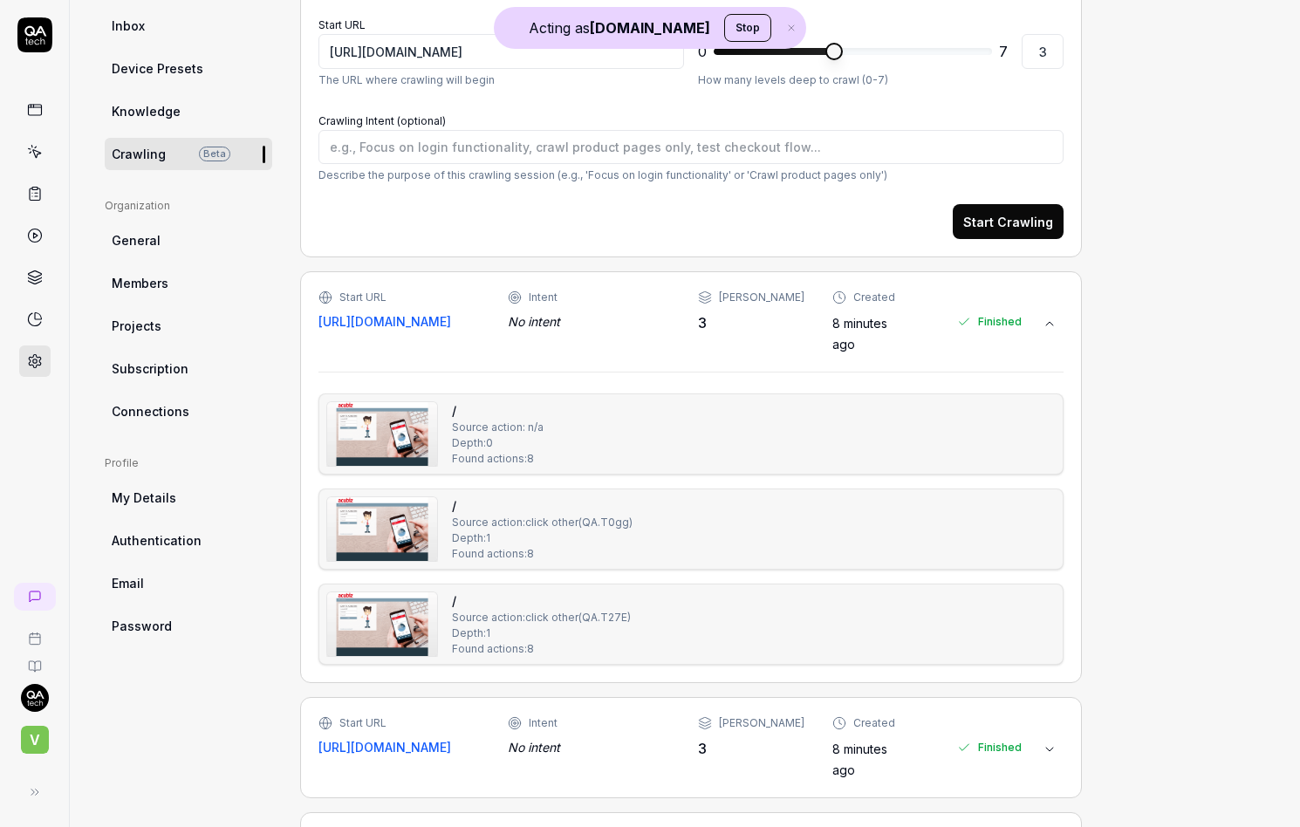
click at [406, 439] on img at bounding box center [382, 434] width 110 height 64
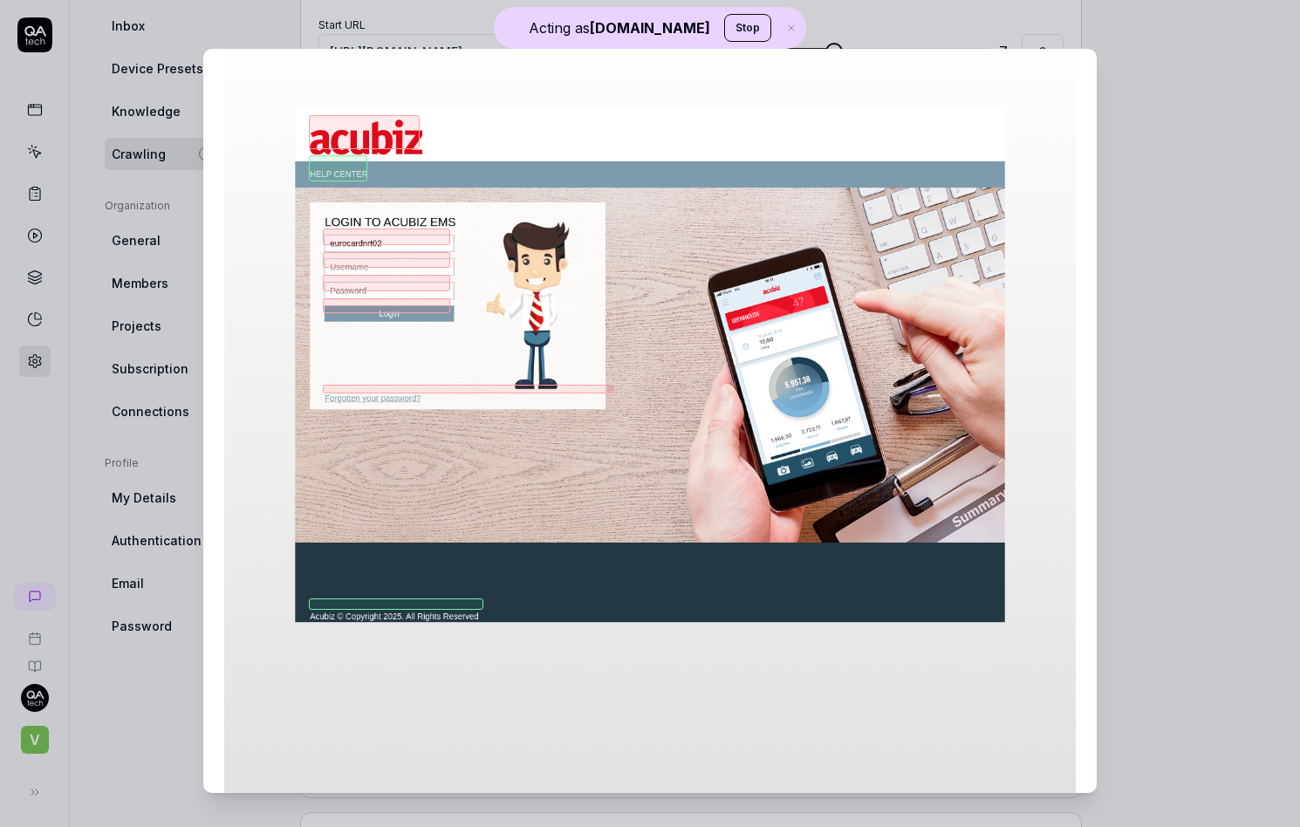
scroll to position [352, 0]
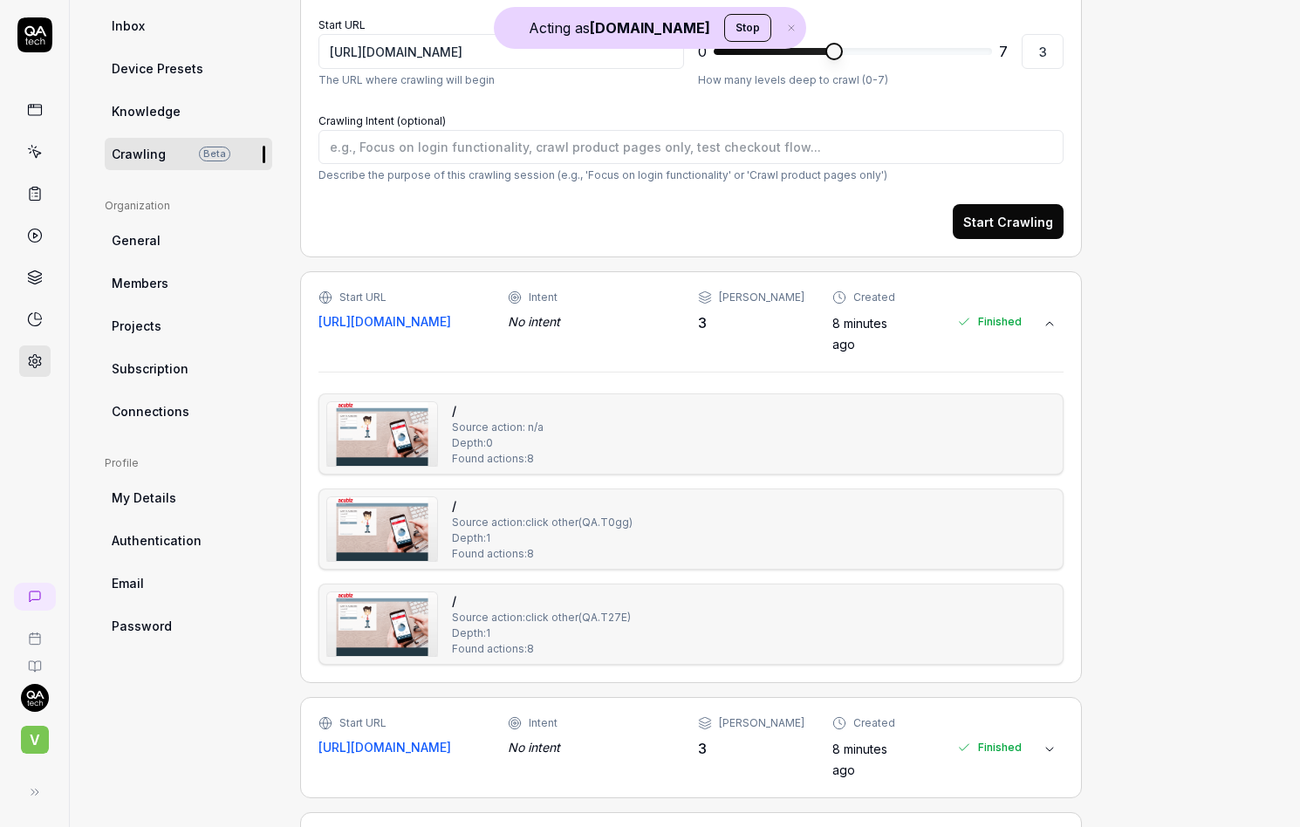
click at [378, 513] on img at bounding box center [382, 529] width 110 height 64
